Goal: Obtain resource: Download file/media

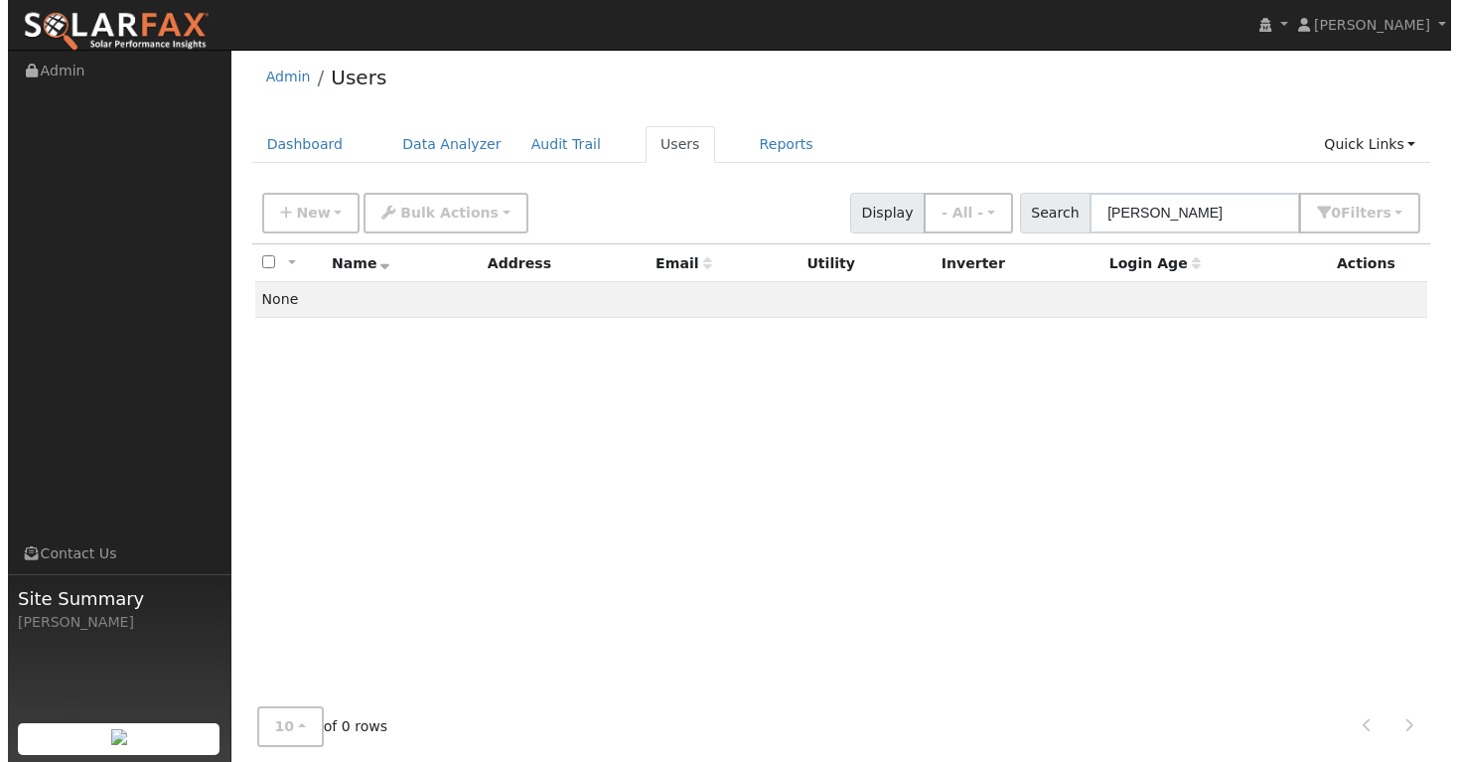
scroll to position [12, 0]
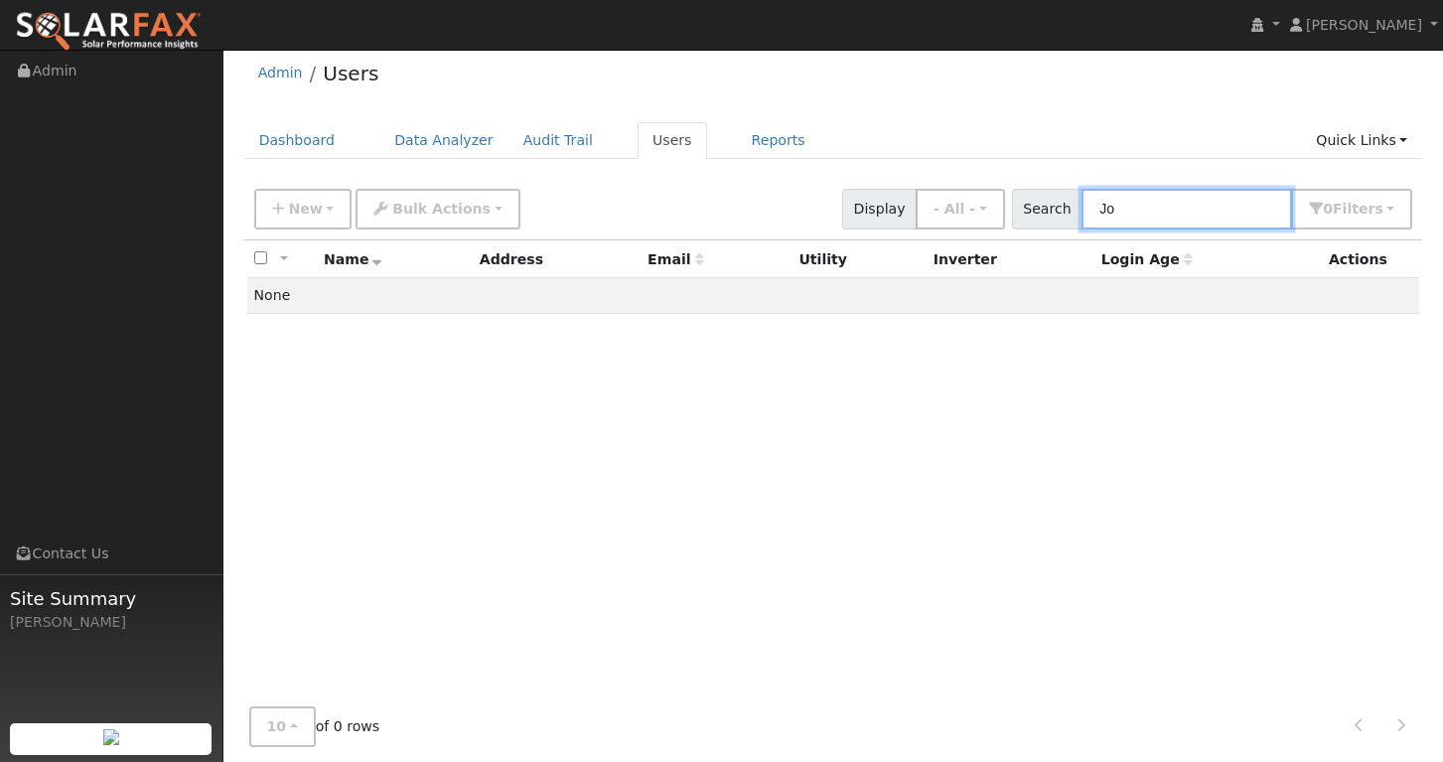
type input "J"
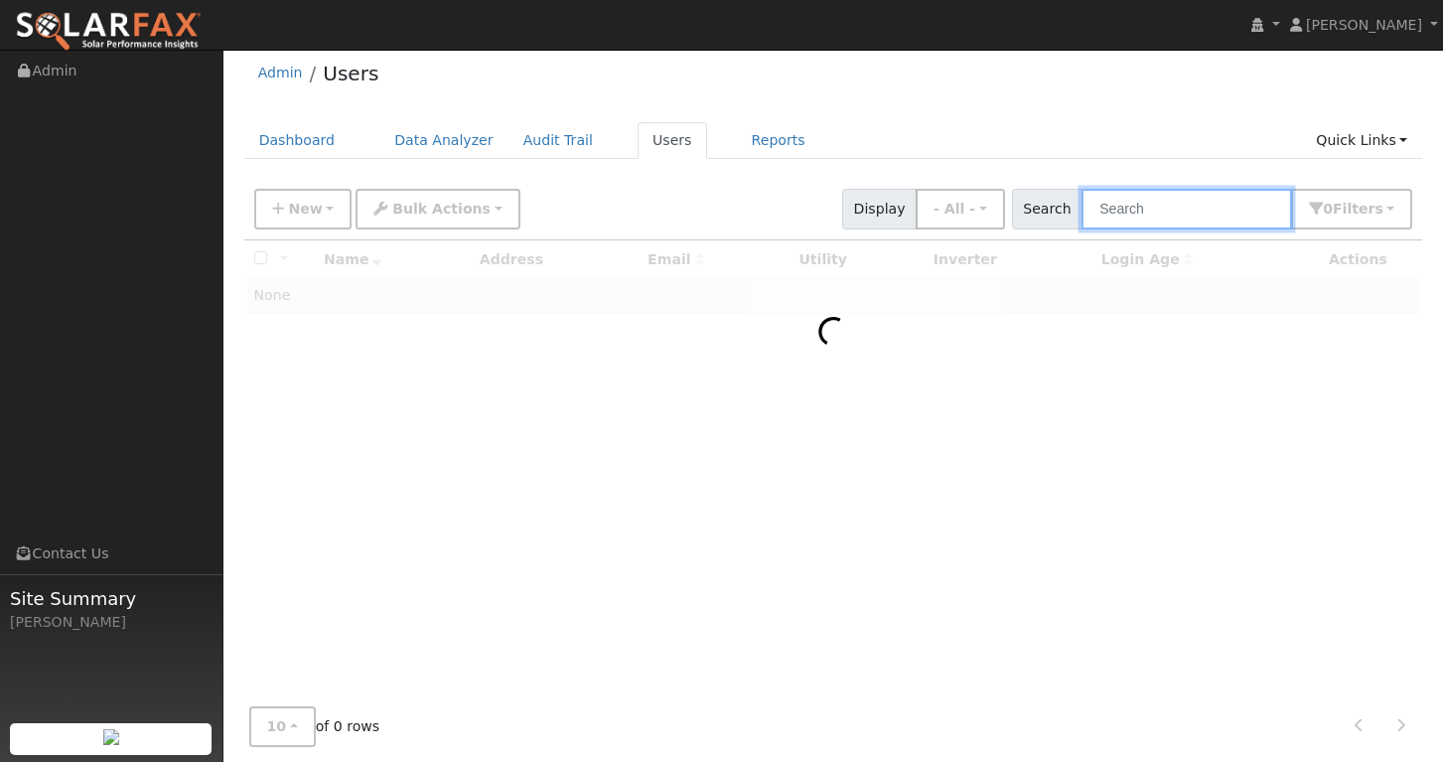
paste input "First name: James Last name: Hamik Email: hamik@sbcglobal.net Phone number: 707…"
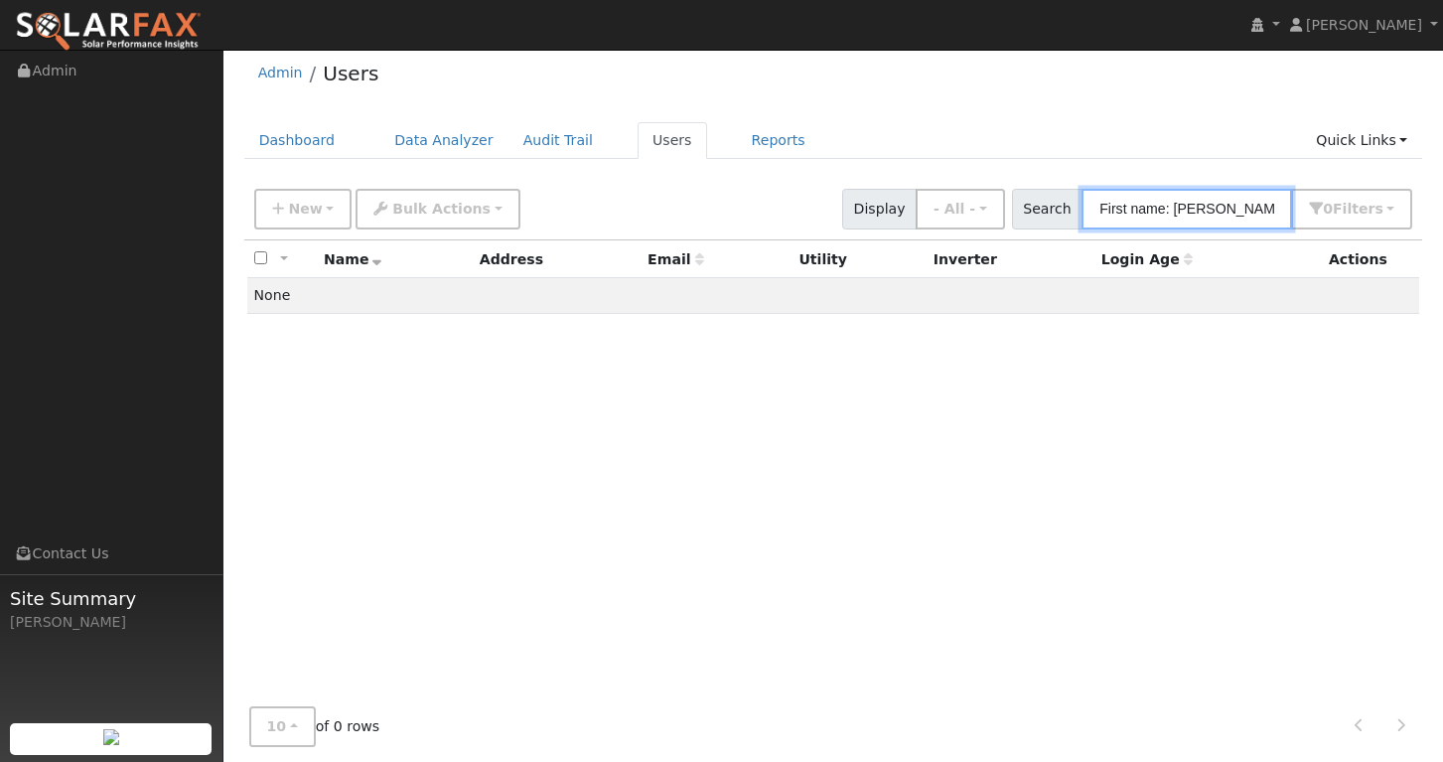
drag, startPoint x: 1277, startPoint y: 209, endPoint x: 1098, endPoint y: 211, distance: 178.8
click at [1098, 211] on div "Search First name: James Last name: Hamik Email: hamik@sbcglobal.net Phone numb…" at bounding box center [1212, 209] width 401 height 41
type input "First name: James A ZIP Code: 95403-7615"
click at [1173, 206] on input "First name: James A ZIP Code: 95403-7615" at bounding box center [1187, 209] width 211 height 41
paste input "Manoj Machiwal"
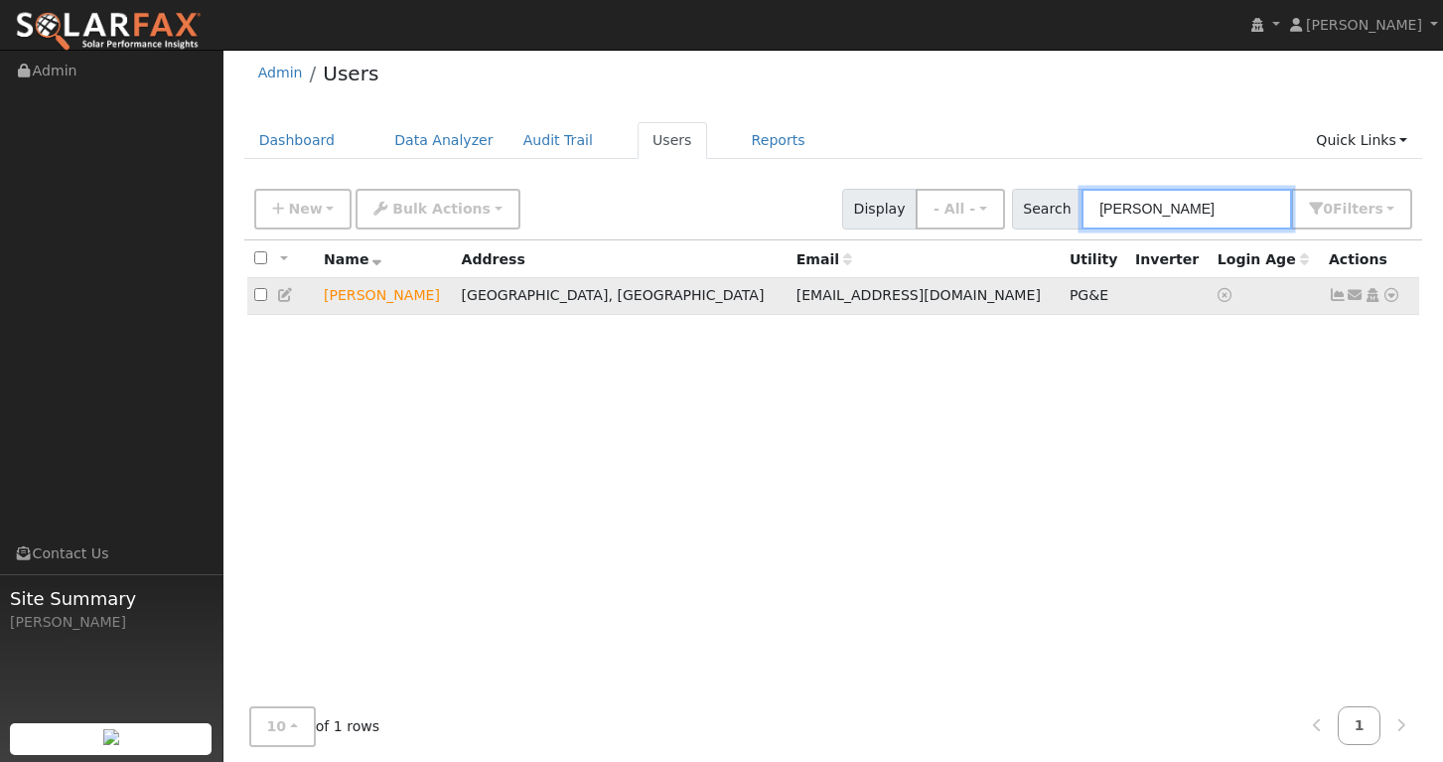
type input "Manoj Machiwal"
click at [1343, 302] on icon at bounding box center [1338, 295] width 18 height 14
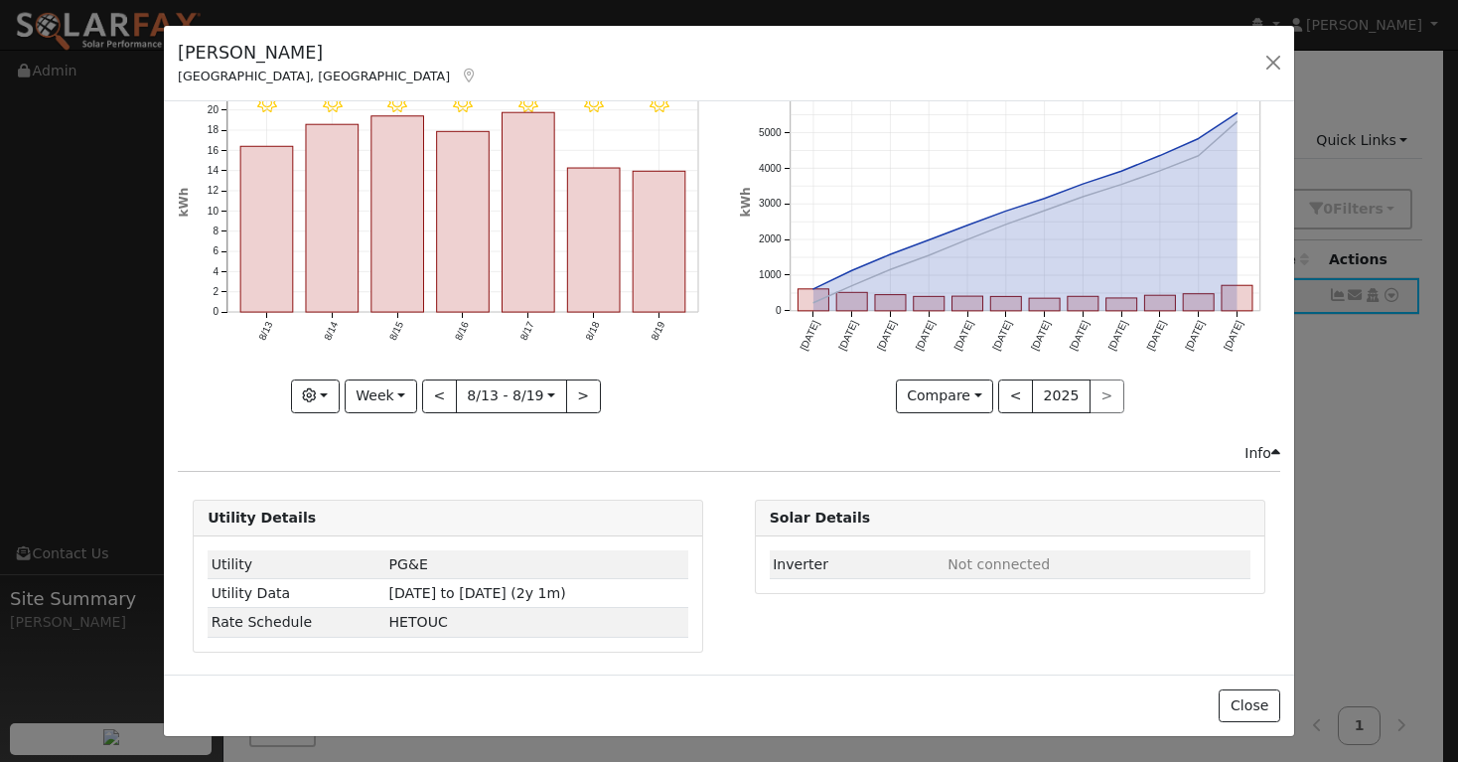
scroll to position [0, 0]
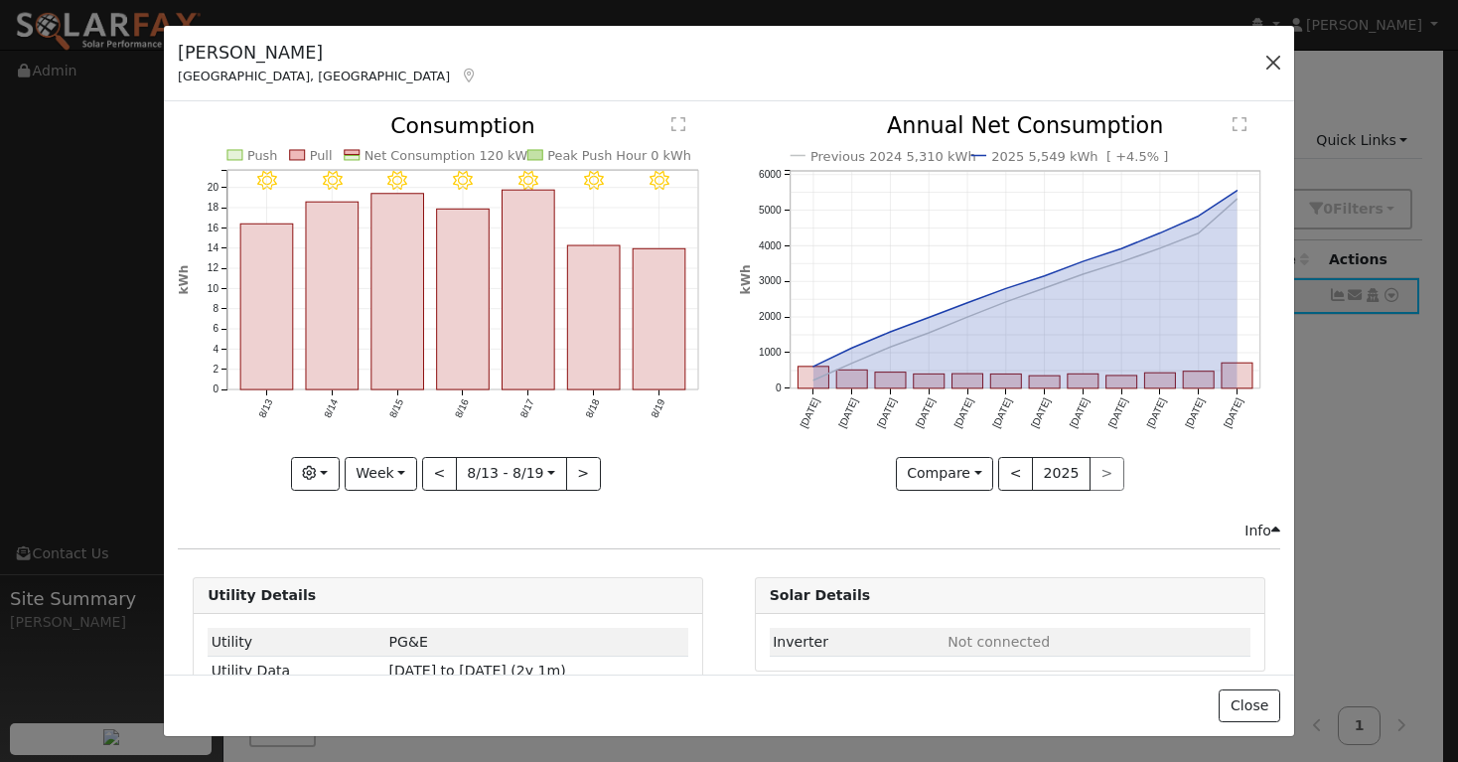
click at [1273, 58] on button "button" at bounding box center [1273, 63] width 28 height 28
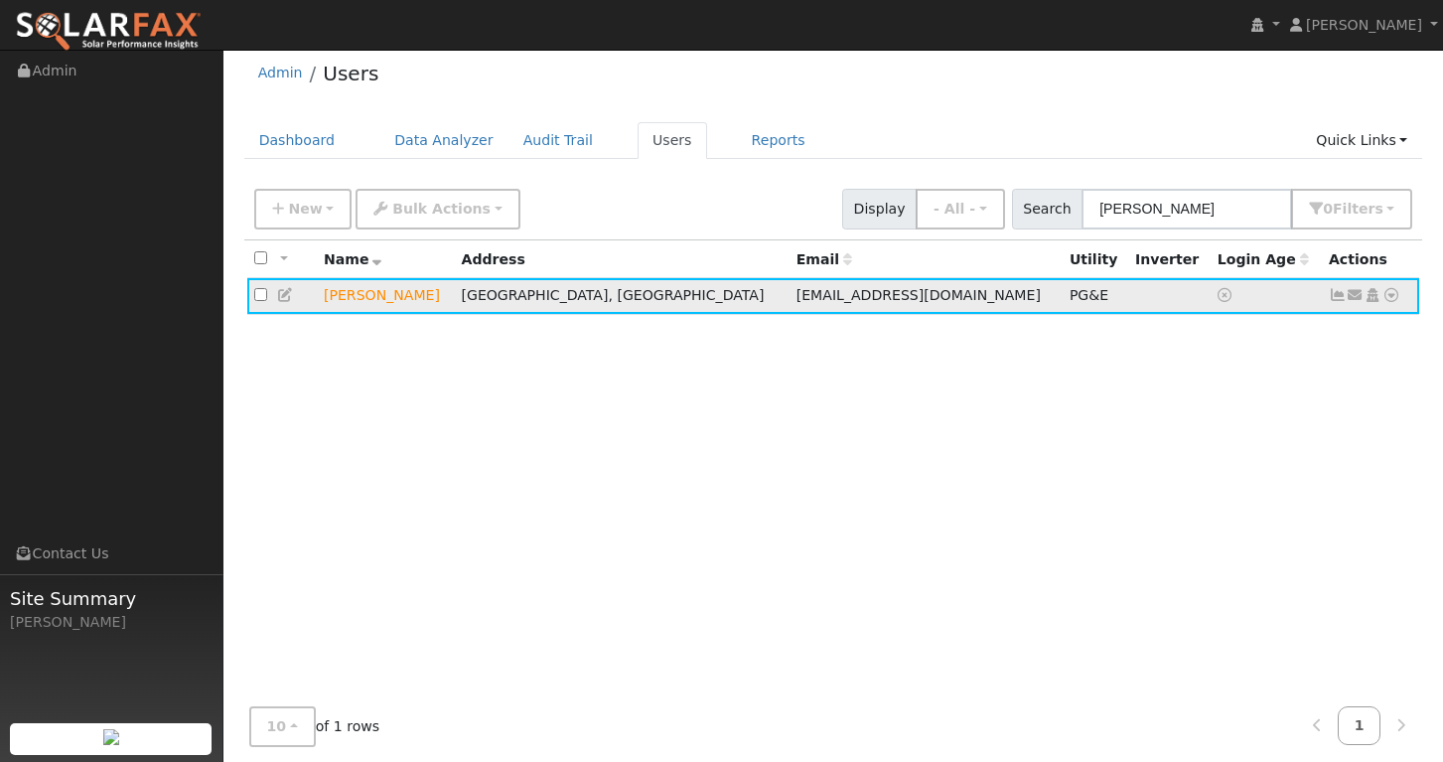
click at [1396, 297] on icon at bounding box center [1392, 295] width 18 height 14
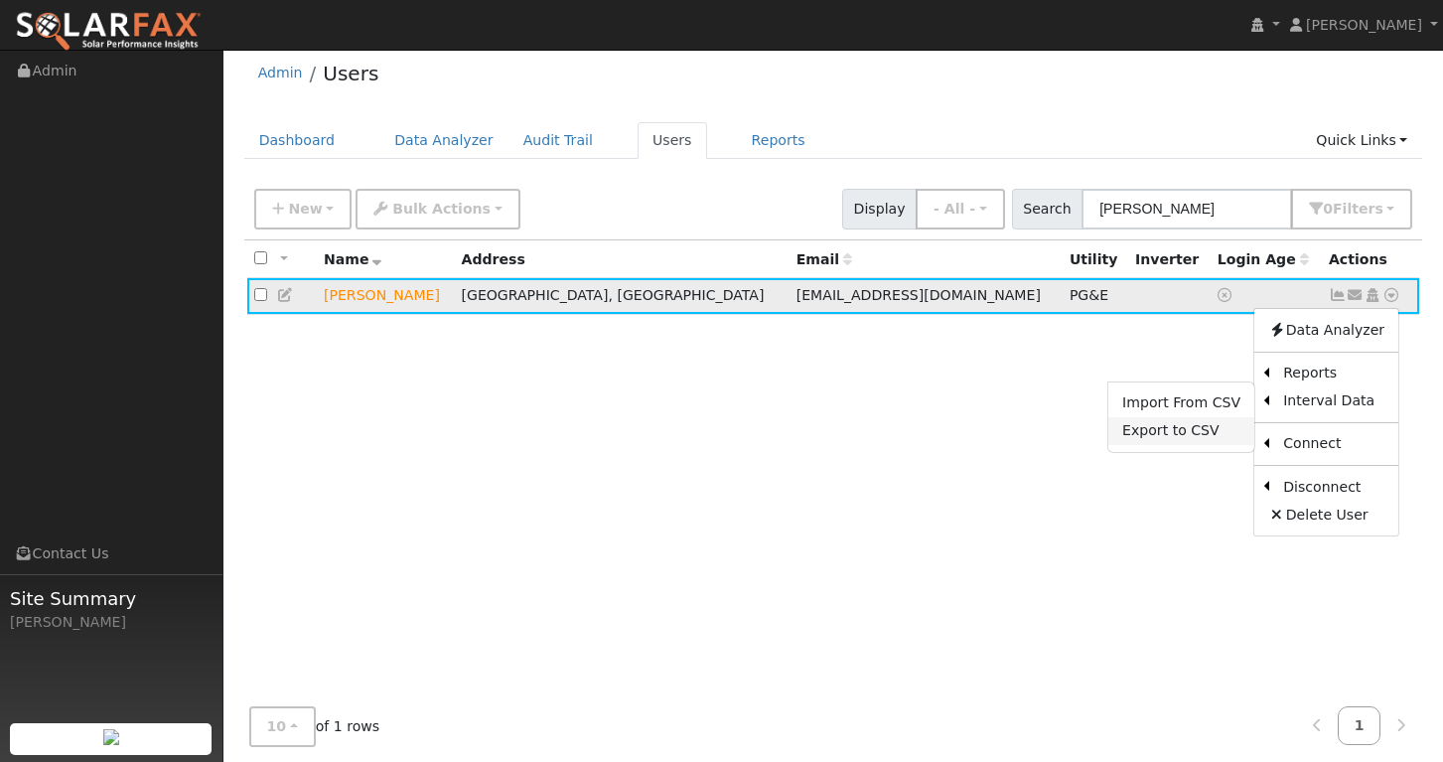
click at [1214, 431] on link "Export to CSV" at bounding box center [1181, 431] width 146 height 28
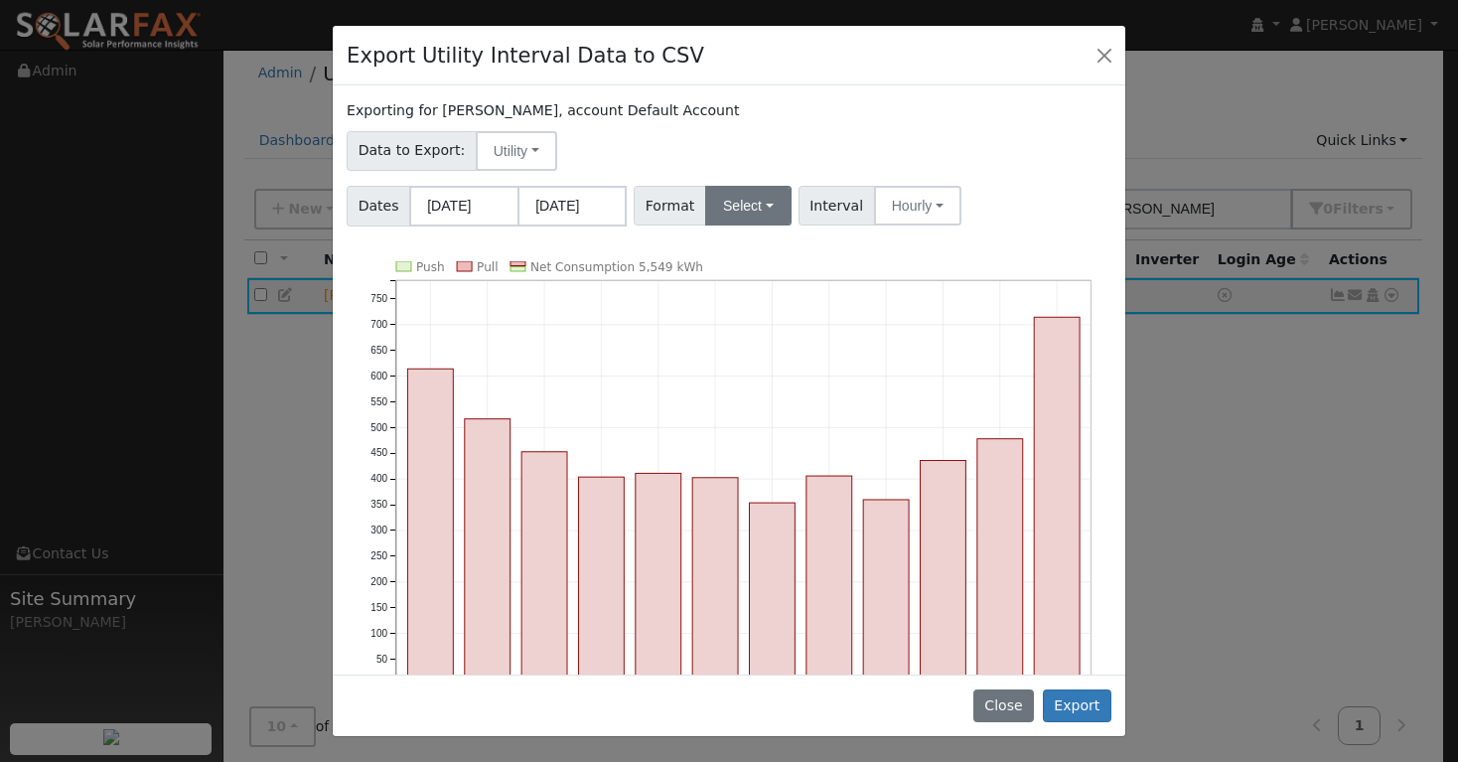
click at [765, 211] on button "Select" at bounding box center [748, 206] width 86 height 40
click at [758, 377] on link "Aurora" at bounding box center [773, 377] width 142 height 28
click at [1074, 706] on button "Export" at bounding box center [1077, 706] width 69 height 34
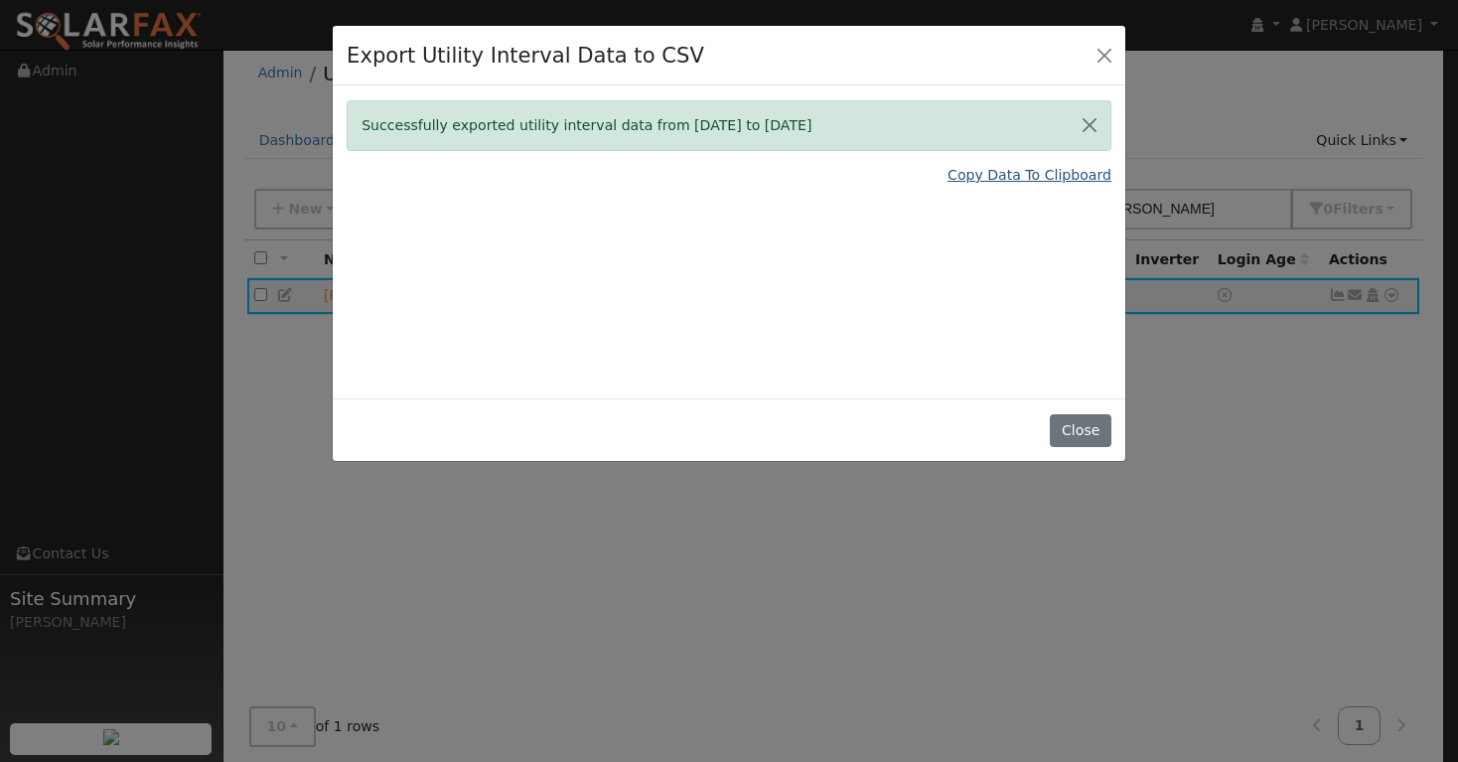
click at [1039, 178] on link "Copy Data To Clipboard" at bounding box center [1030, 175] width 164 height 21
click at [1104, 56] on button "Close" at bounding box center [1105, 55] width 28 height 28
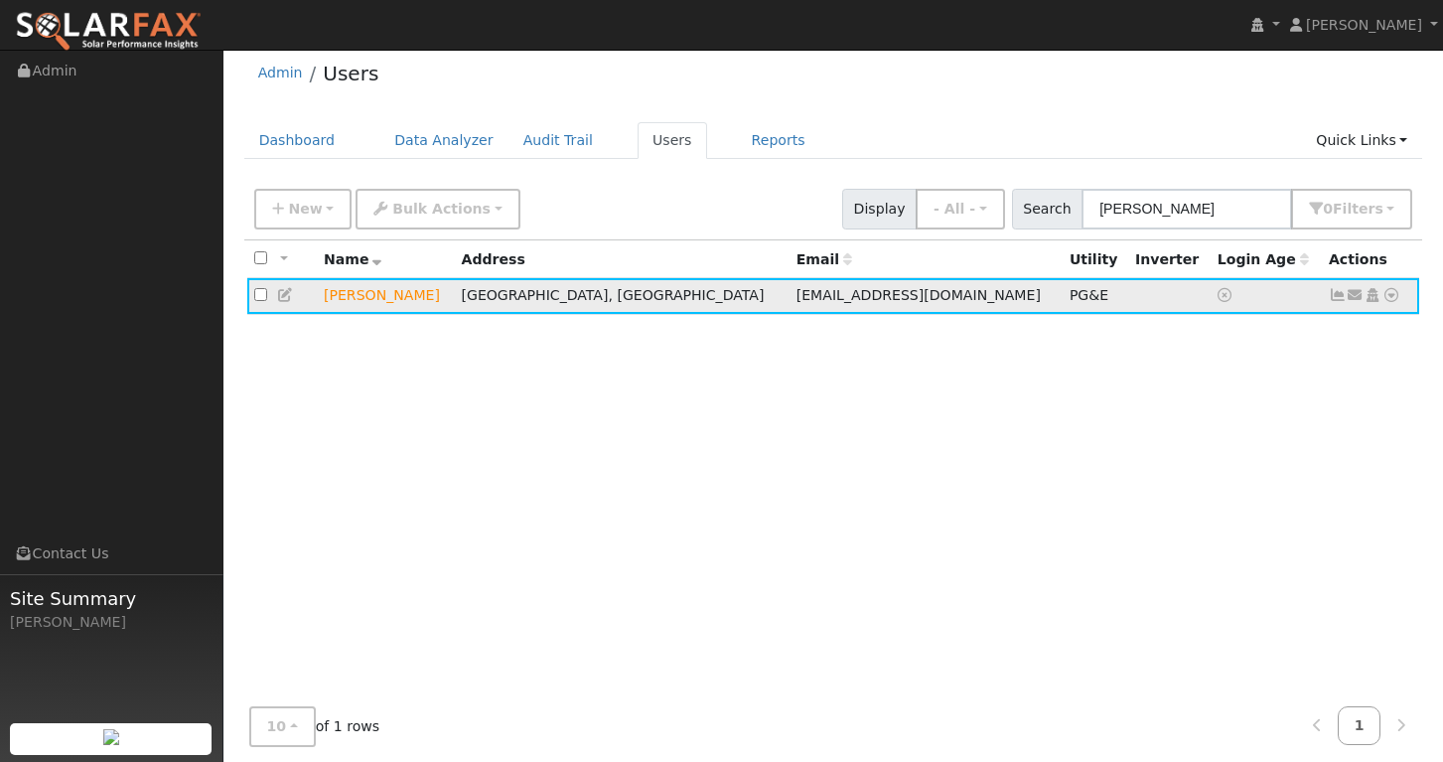
click at [1343, 300] on icon at bounding box center [1338, 295] width 18 height 14
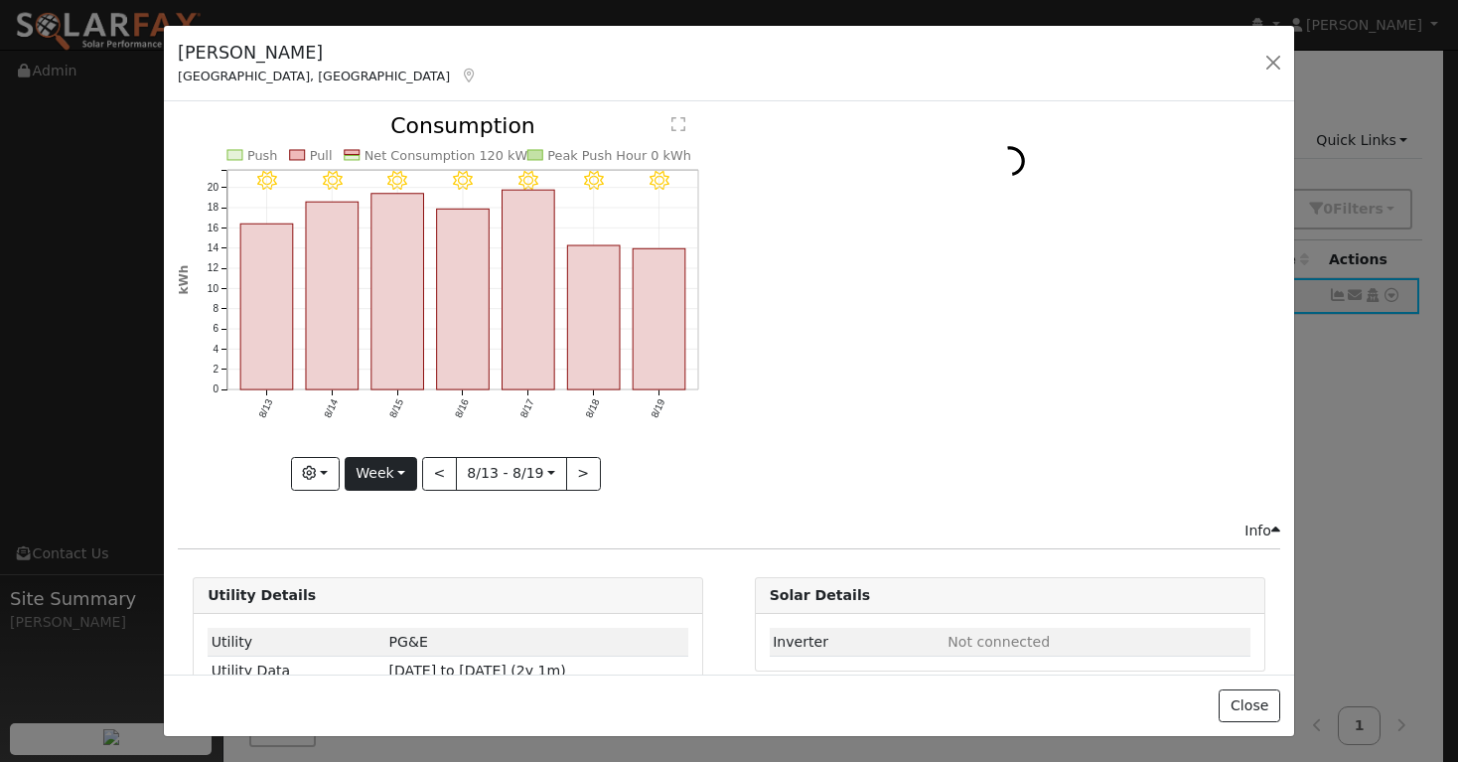
click at [395, 473] on button "Week" at bounding box center [381, 474] width 73 height 34
click at [403, 597] on link "Year" at bounding box center [415, 598] width 138 height 28
type input "2024-08-01"
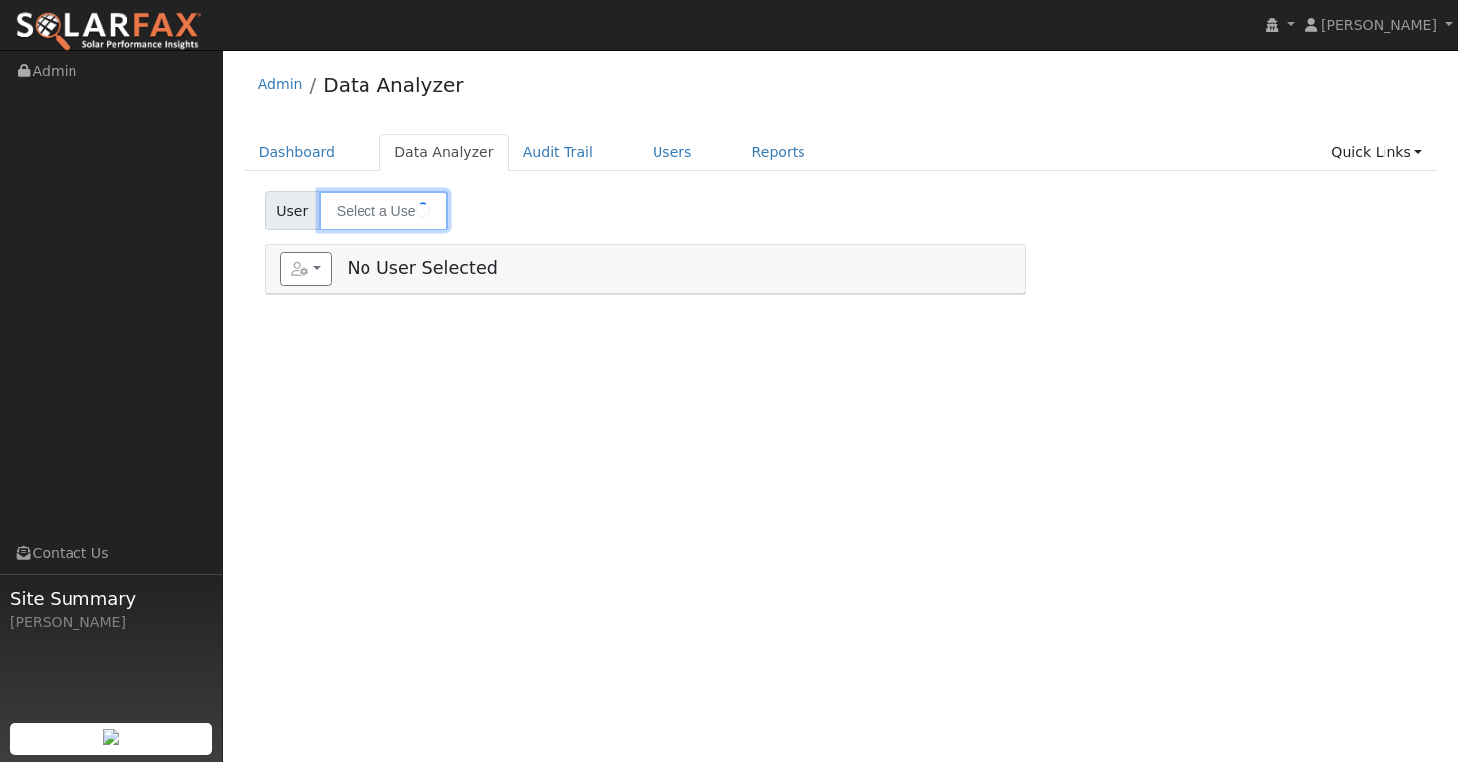
type input "[PERSON_NAME]"
